Goal: Transaction & Acquisition: Purchase product/service

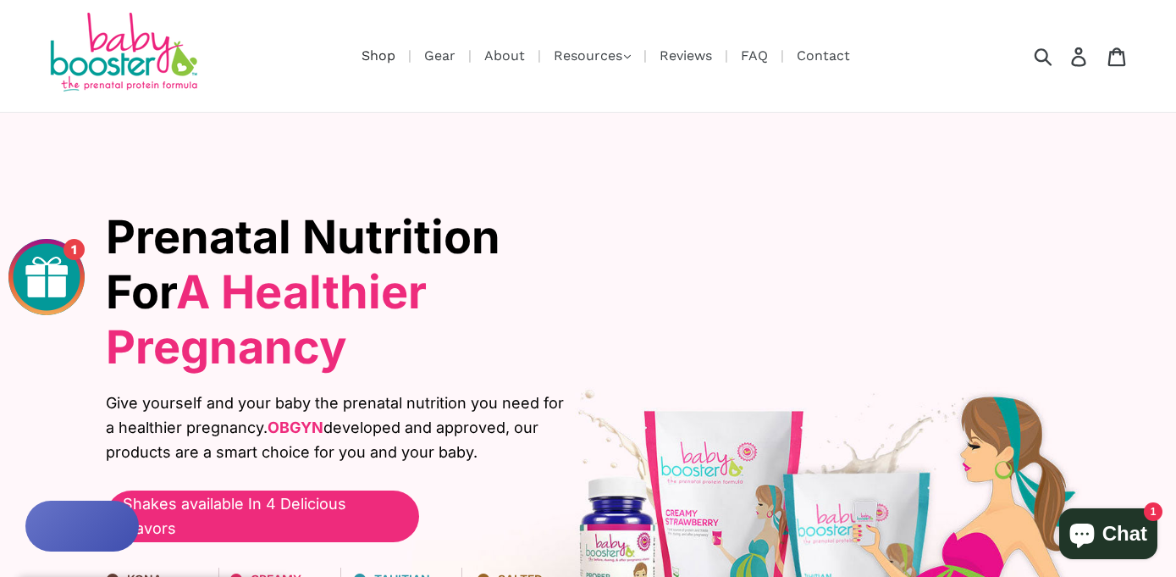
click at [374, 46] on nav "Shop Gear About Resources .cls-1{fill:#231f20} Nutrition Recipes Articles Revie…" at bounding box center [589, 56] width 542 height 112
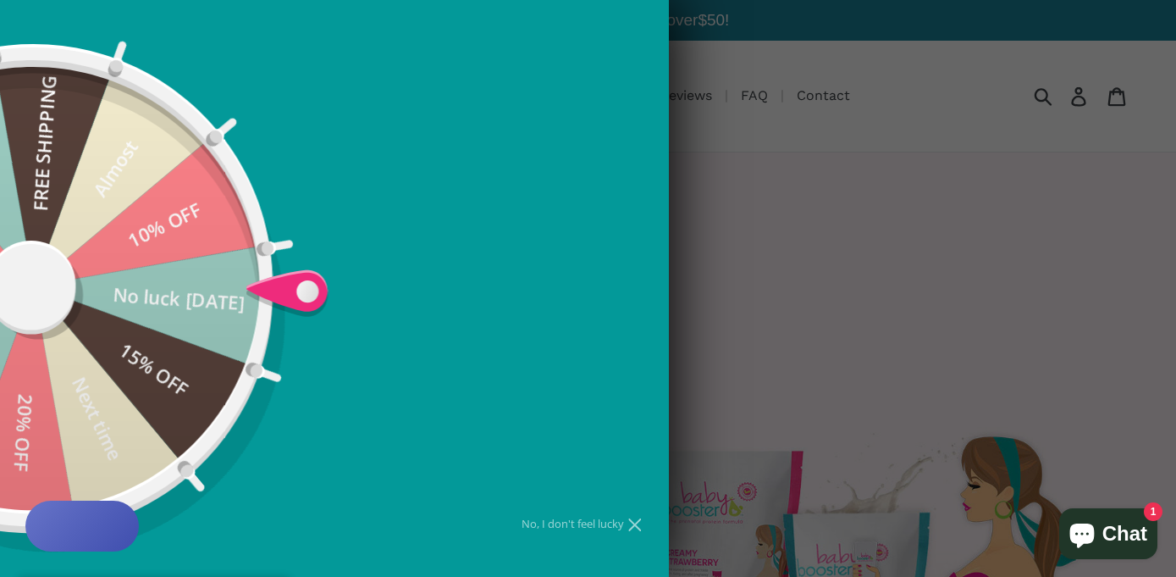
click at [368, 91] on div "15% OFF No luck today 10% OFF Almost FREE SHIPPING Nothing 20% OFF Sorry! 20% O…" at bounding box center [33, 289] width 669 height 528
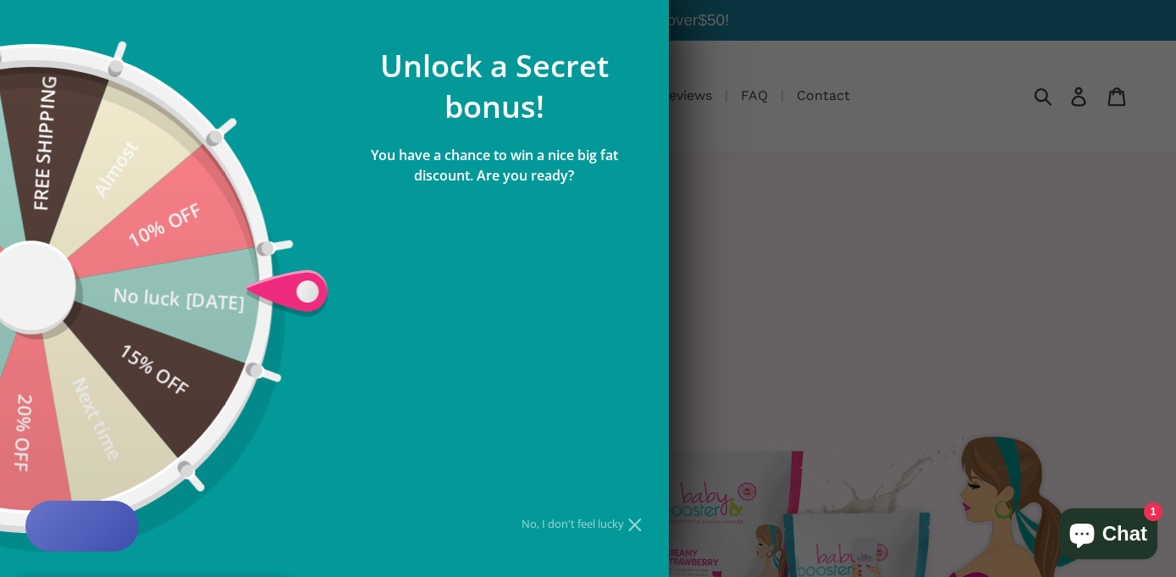
click at [869, 313] on div at bounding box center [588, 288] width 1176 height 577
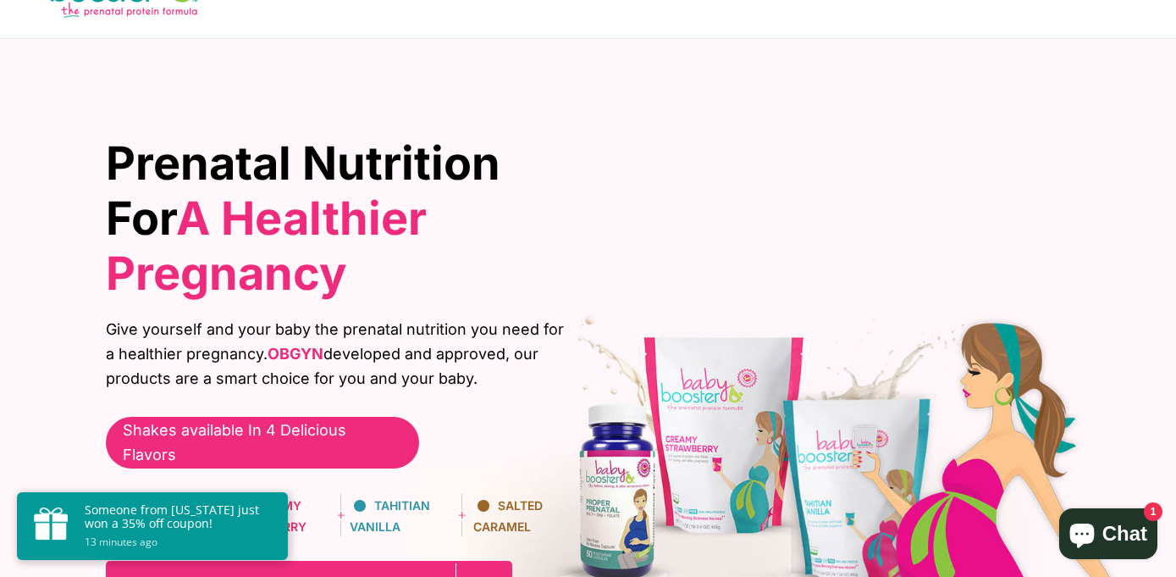
scroll to position [357, 0]
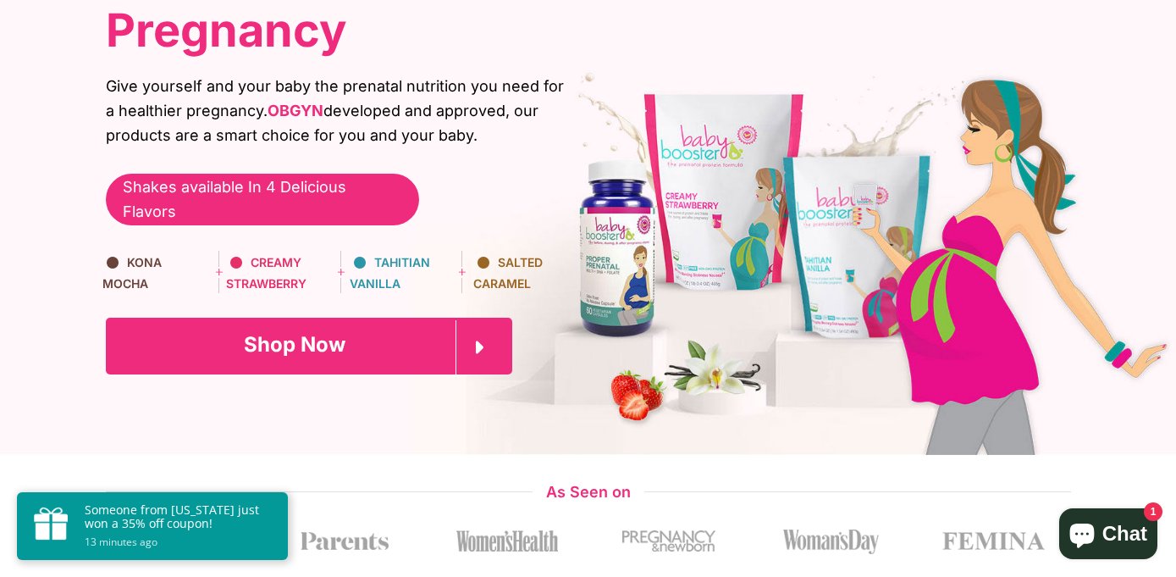
click at [257, 332] on span "Shop Now" at bounding box center [295, 344] width 102 height 25
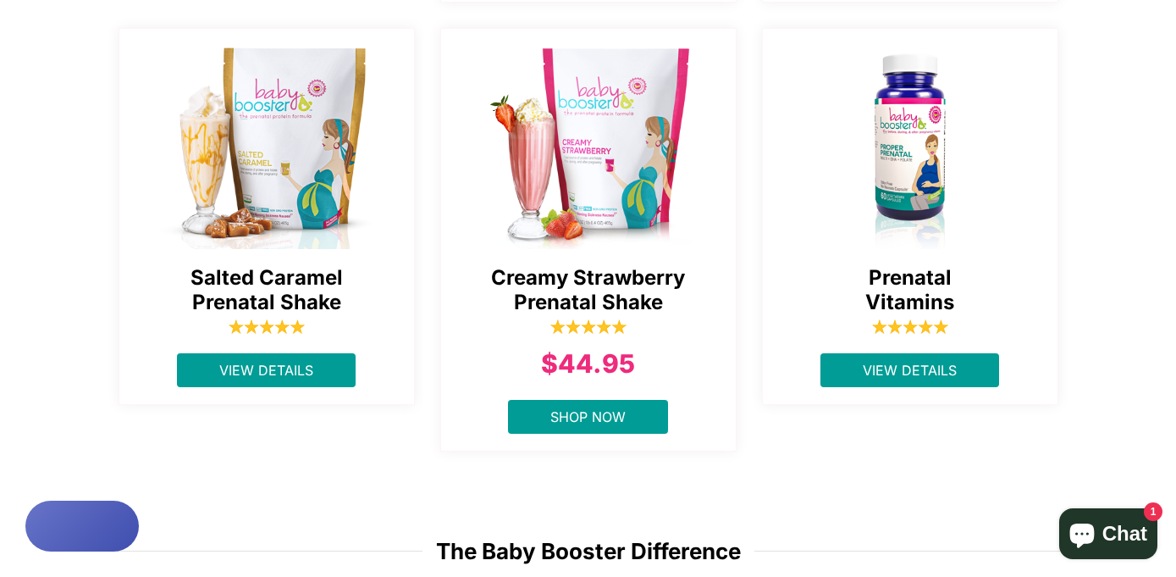
scroll to position [853, 0]
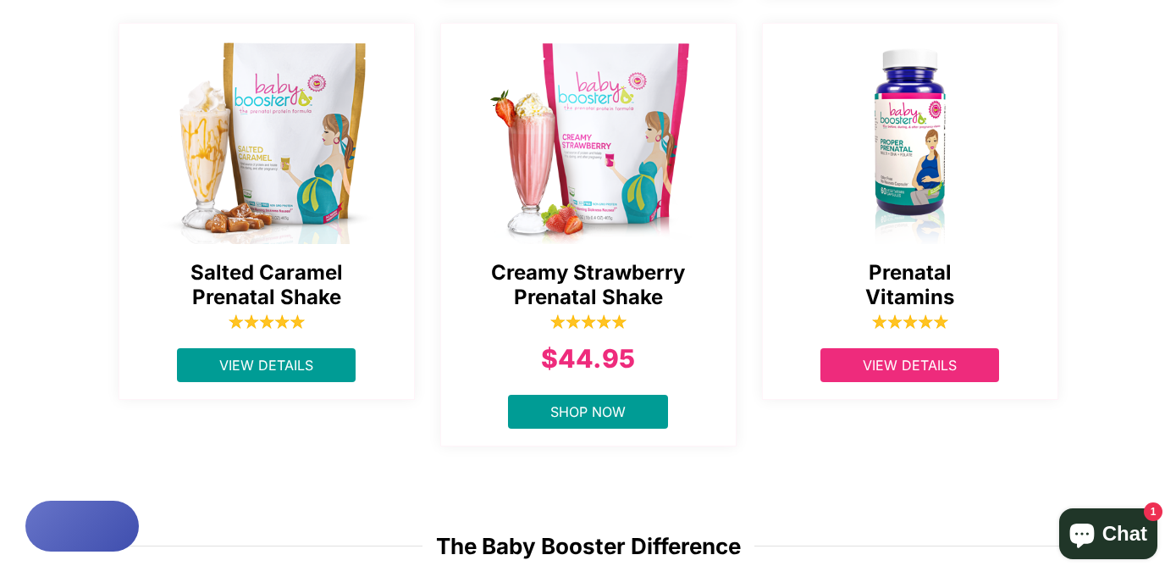
click at [932, 357] on span "View Details" at bounding box center [910, 365] width 94 height 17
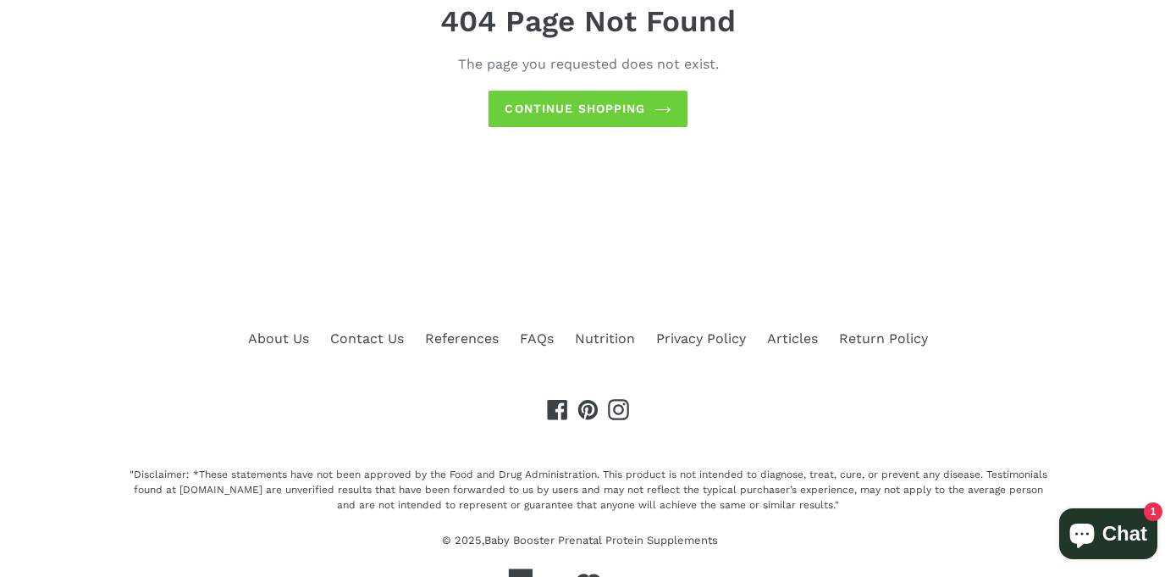
scroll to position [265, 0]
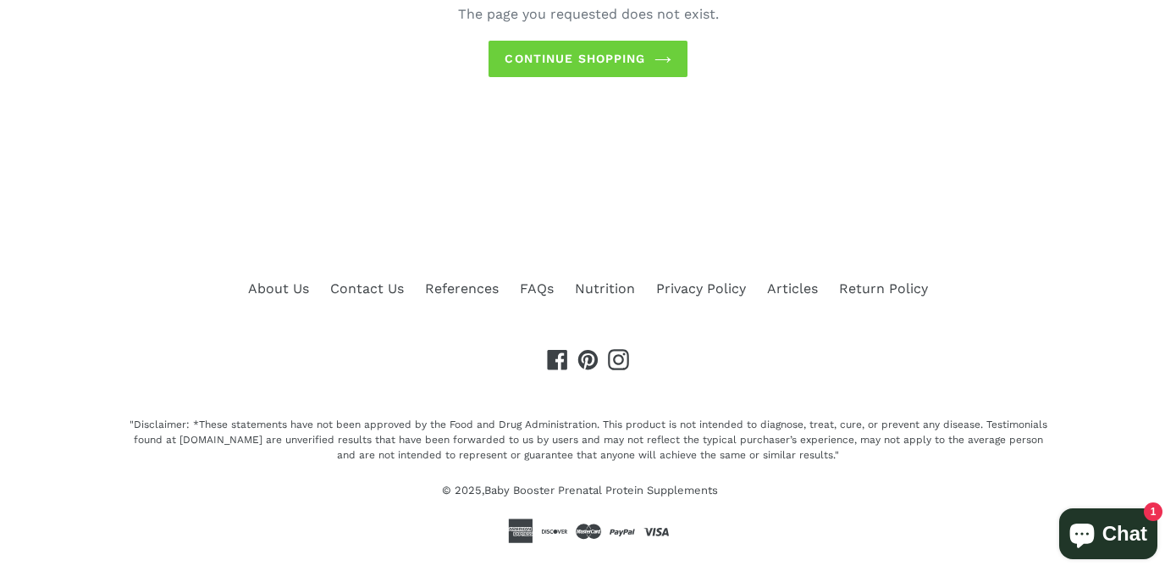
drag, startPoint x: 623, startPoint y: 350, endPoint x: 661, endPoint y: 324, distance: 46.3
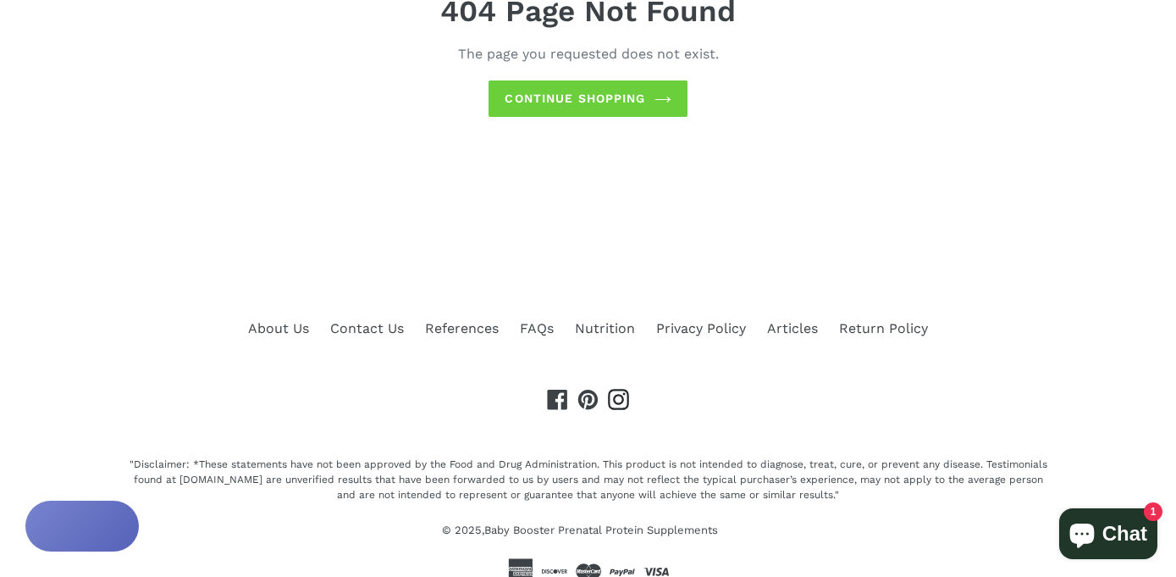
scroll to position [0, 0]
click at [623, 389] on icon at bounding box center [618, 399] width 21 height 21
